Goal: Transaction & Acquisition: Purchase product/service

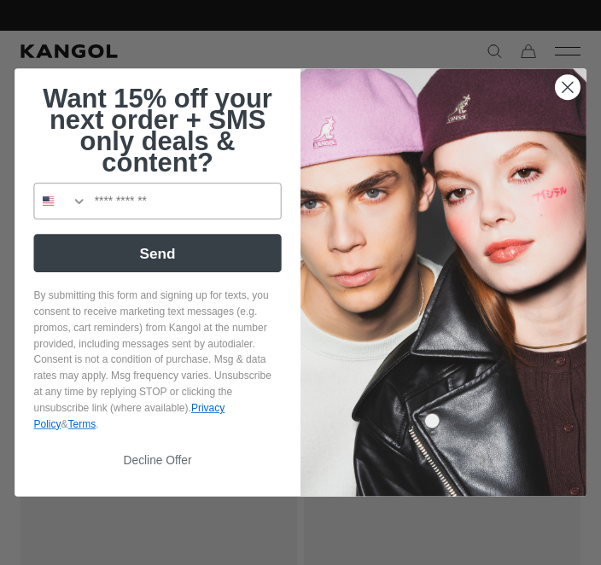
scroll to position [0, 352]
click at [570, 83] on circle "Close dialog" at bounding box center [568, 87] width 25 height 25
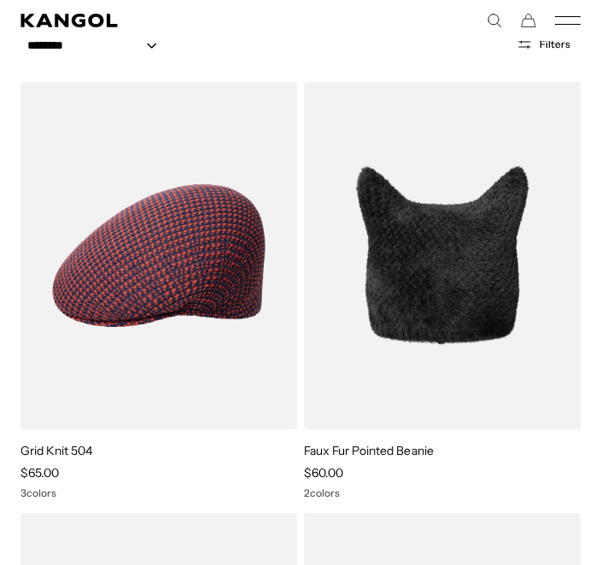
scroll to position [0, 0]
click at [0, 0] on img at bounding box center [0, 0] width 0 height 0
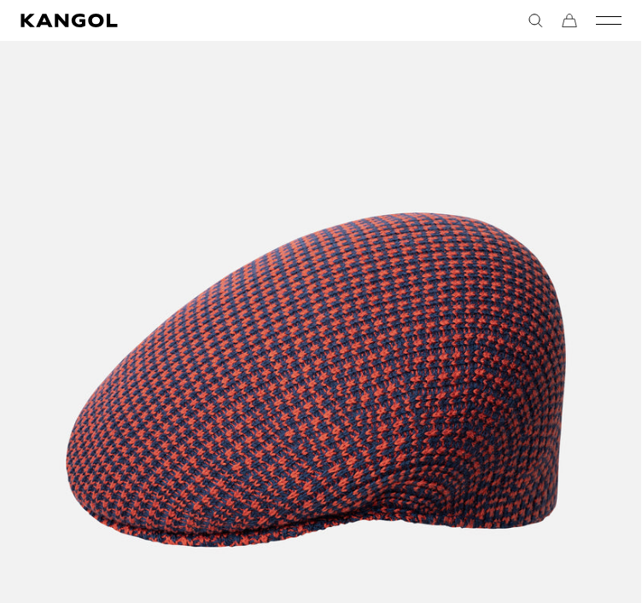
scroll to position [0, 352]
click at [352, 141] on img "1 of 4" at bounding box center [316, 380] width 652 height 815
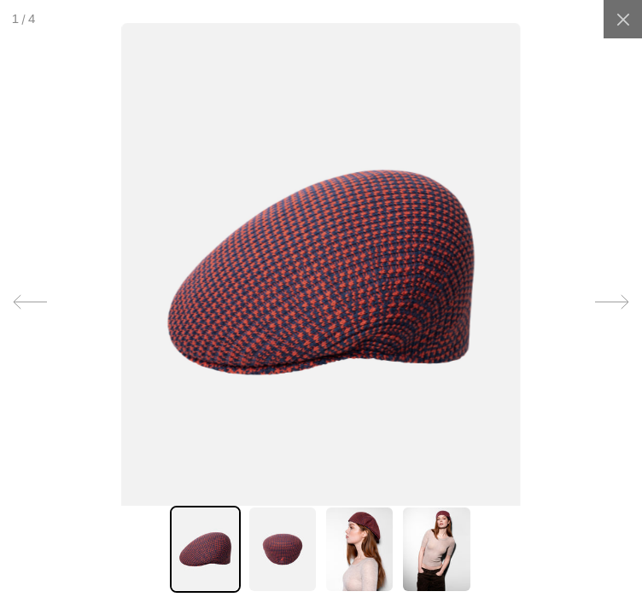
scroll to position [0, 0]
click at [292, 583] on img at bounding box center [282, 549] width 70 height 87
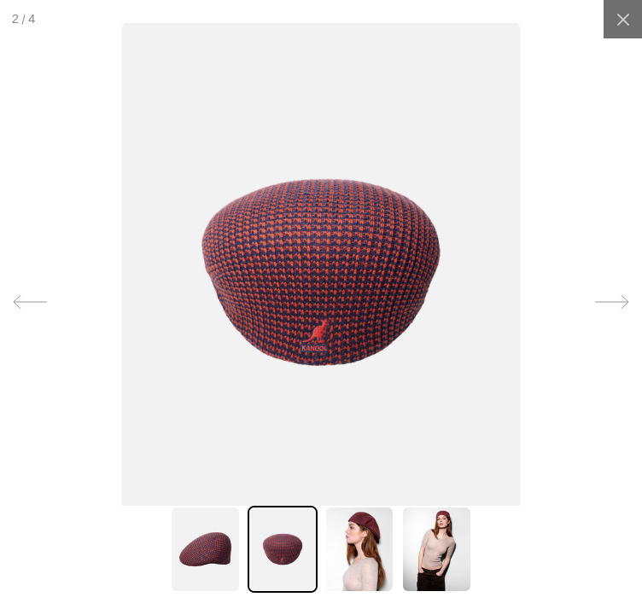
scroll to position [0, 352]
click at [364, 583] on img at bounding box center [359, 549] width 70 height 87
click at [435, 496] on img at bounding box center [321, 272] width 399 height 499
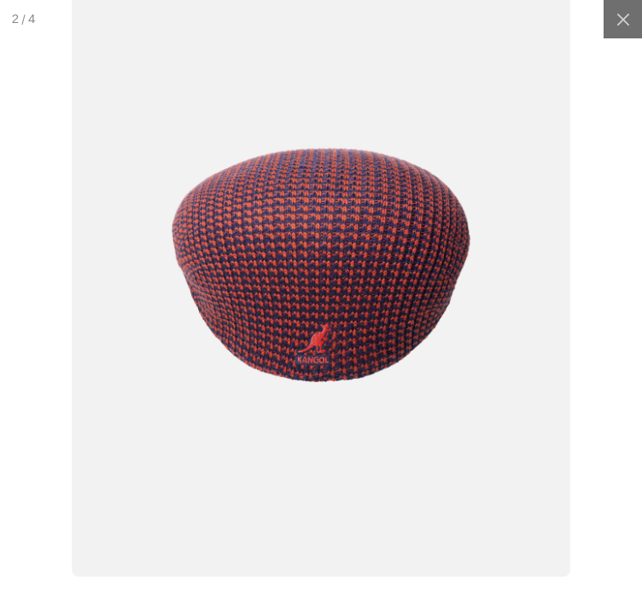
click at [423, 500] on img at bounding box center [321, 265] width 498 height 625
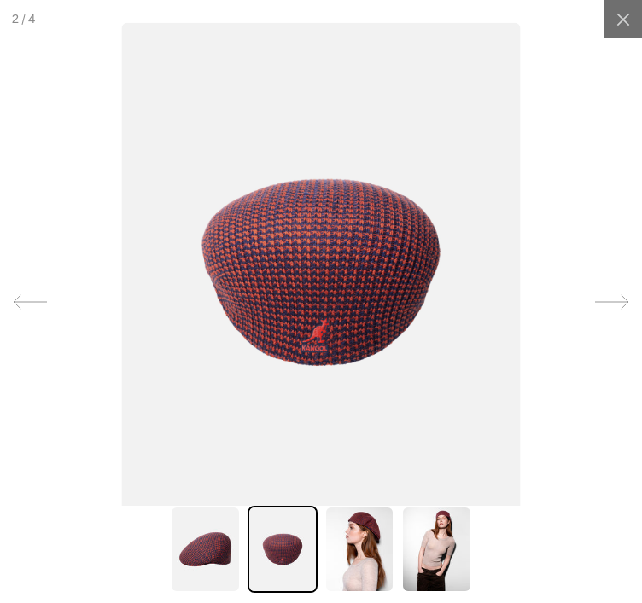
click at [380, 583] on img at bounding box center [359, 549] width 70 height 87
click at [367, 583] on img at bounding box center [359, 549] width 70 height 87
click at [380, 583] on img at bounding box center [359, 549] width 70 height 87
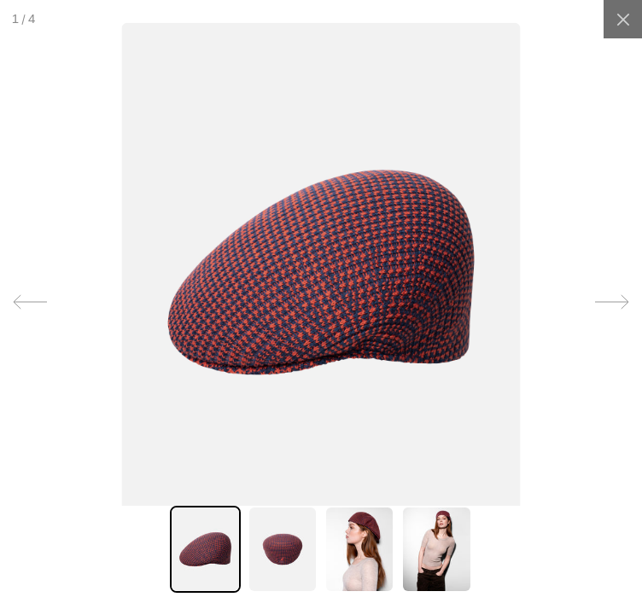
click at [382, 583] on img at bounding box center [359, 549] width 70 height 87
click at [459, 583] on img at bounding box center [436, 549] width 70 height 87
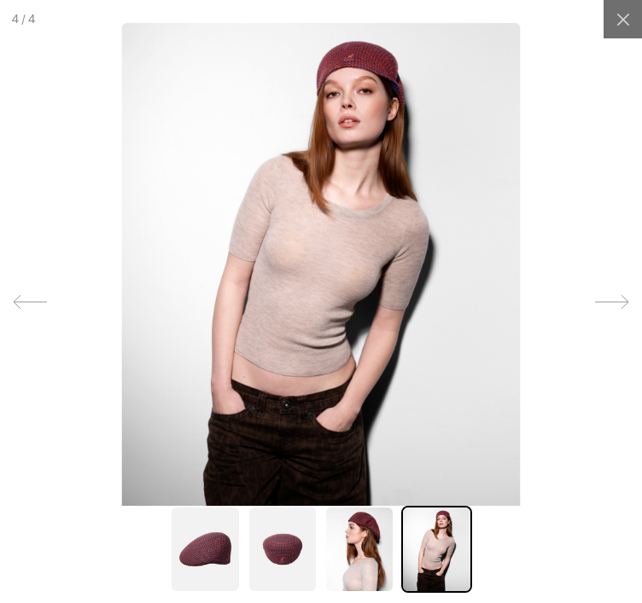
click at [460, 583] on img at bounding box center [436, 549] width 70 height 87
click at [364, 582] on img at bounding box center [359, 549] width 70 height 87
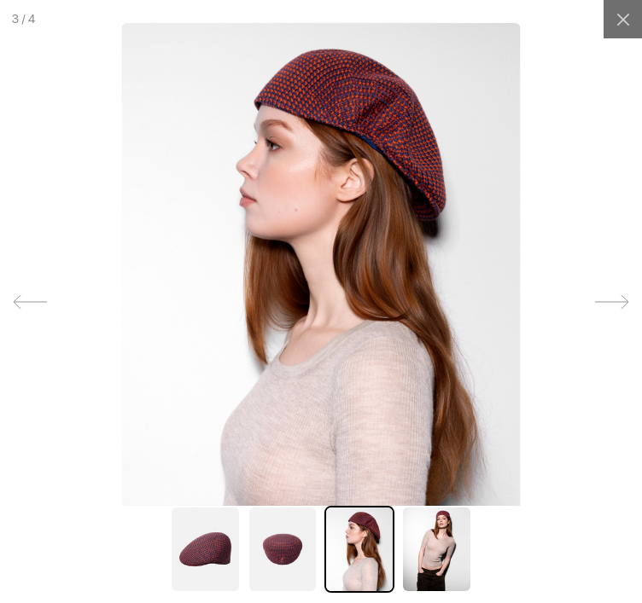
scroll to position [0, 352]
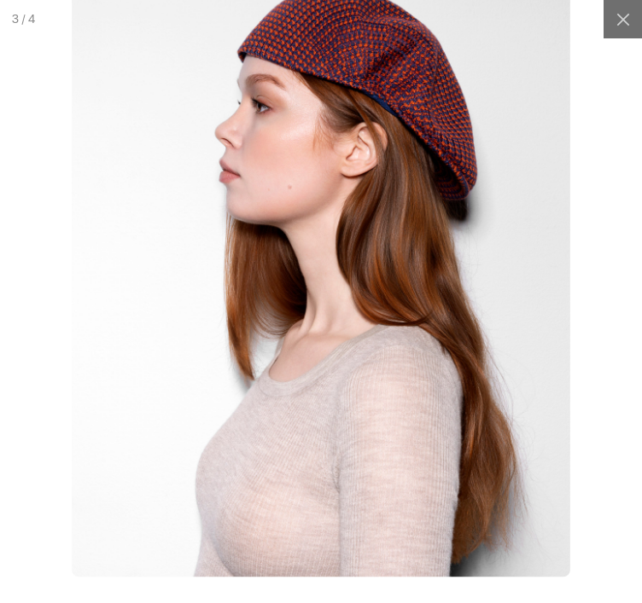
click at [301, 520] on img at bounding box center [321, 265] width 498 height 625
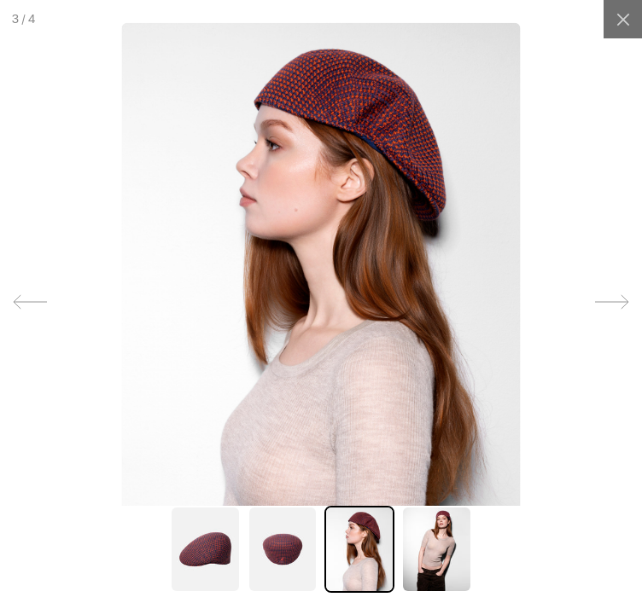
click at [35, 15] on div at bounding box center [321, 301] width 642 height 603
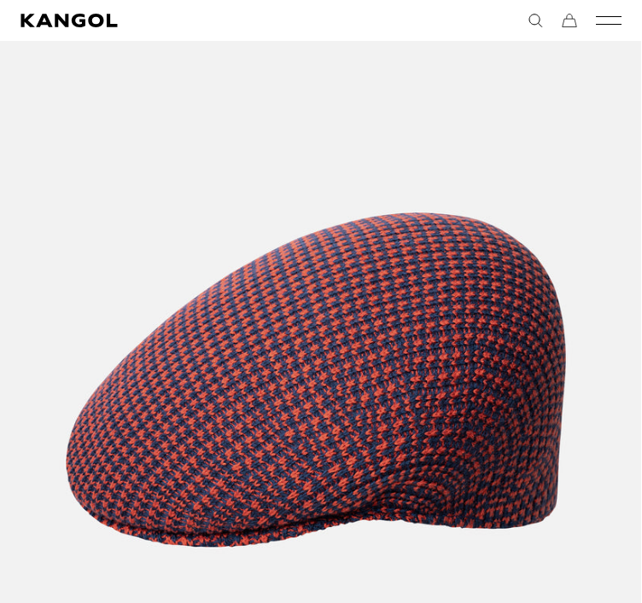
click at [43, 26] on icon "Kangol" at bounding box center [69, 21] width 98 height 14
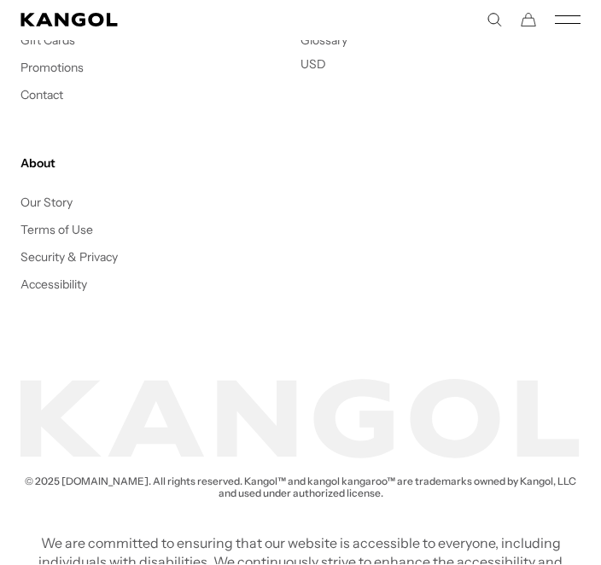
click at [70, 26] on icon "Kangol" at bounding box center [69, 21] width 98 height 14
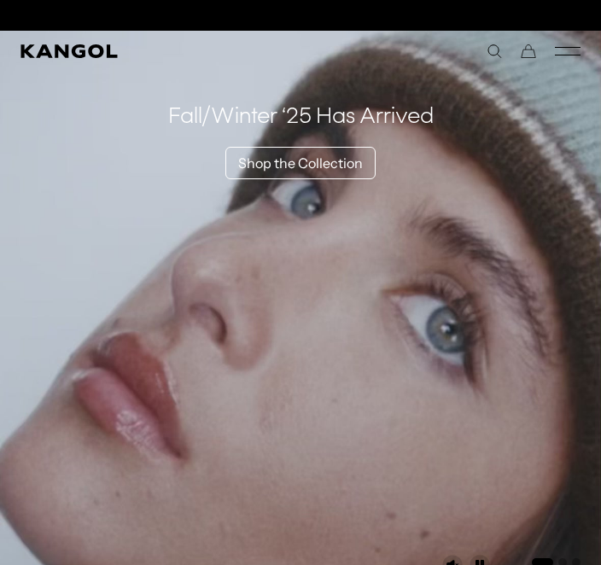
scroll to position [0, 352]
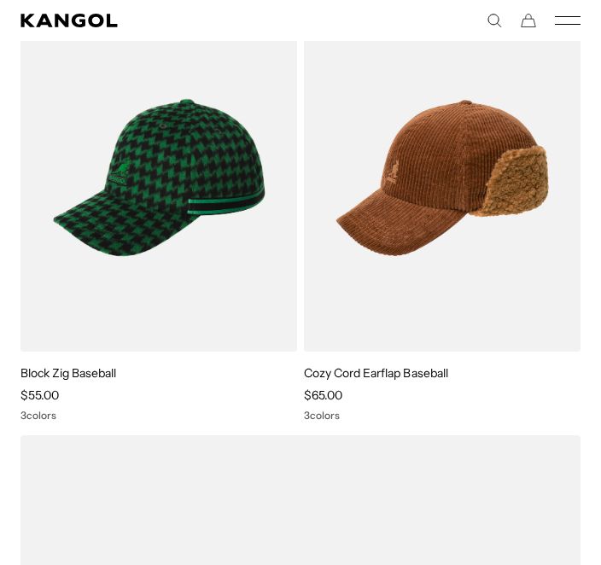
click at [0, 0] on img at bounding box center [0, 0] width 0 height 0
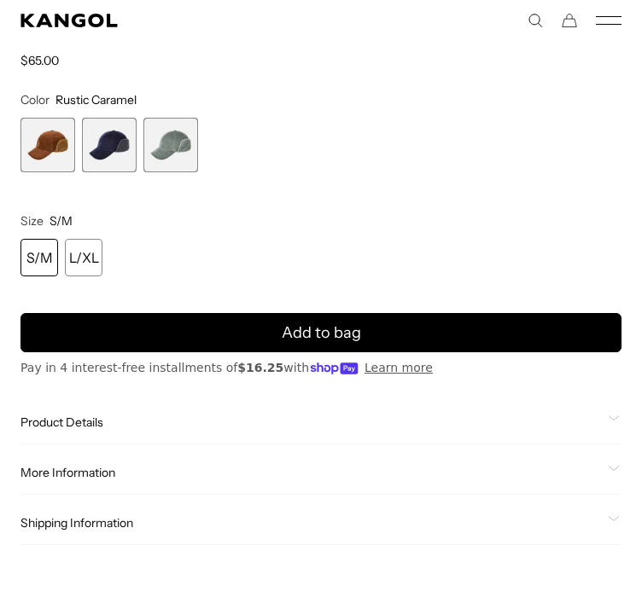
click at [188, 144] on span "3 of 3" at bounding box center [170, 145] width 55 height 55
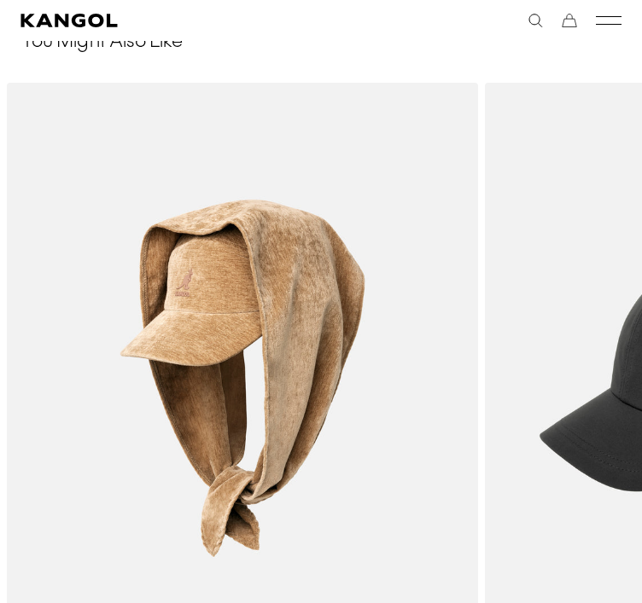
scroll to position [0, 352]
click at [0, 0] on img "1 of 5" at bounding box center [0, 0] width 0 height 0
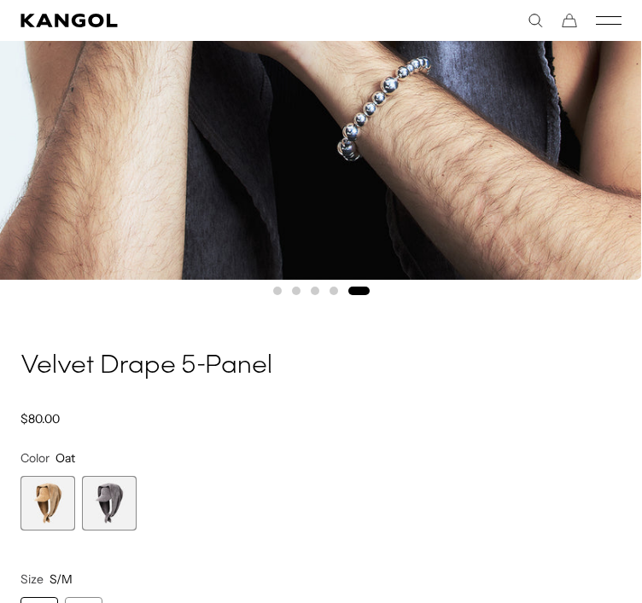
scroll to position [684, 0]
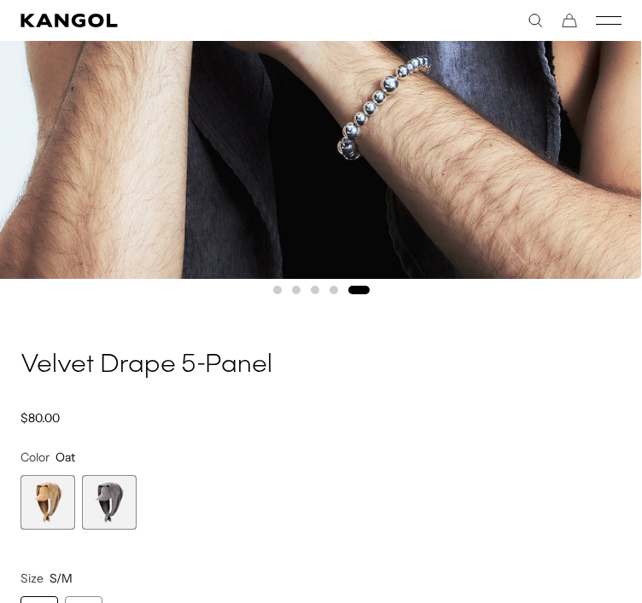
click at [115, 506] on span "2 of 2" at bounding box center [109, 502] width 55 height 55
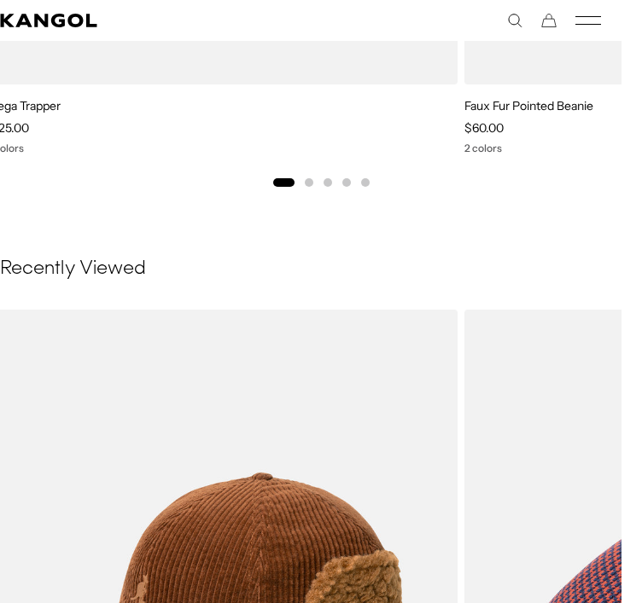
scroll to position [2314, 20]
